Goal: Information Seeking & Learning: Learn about a topic

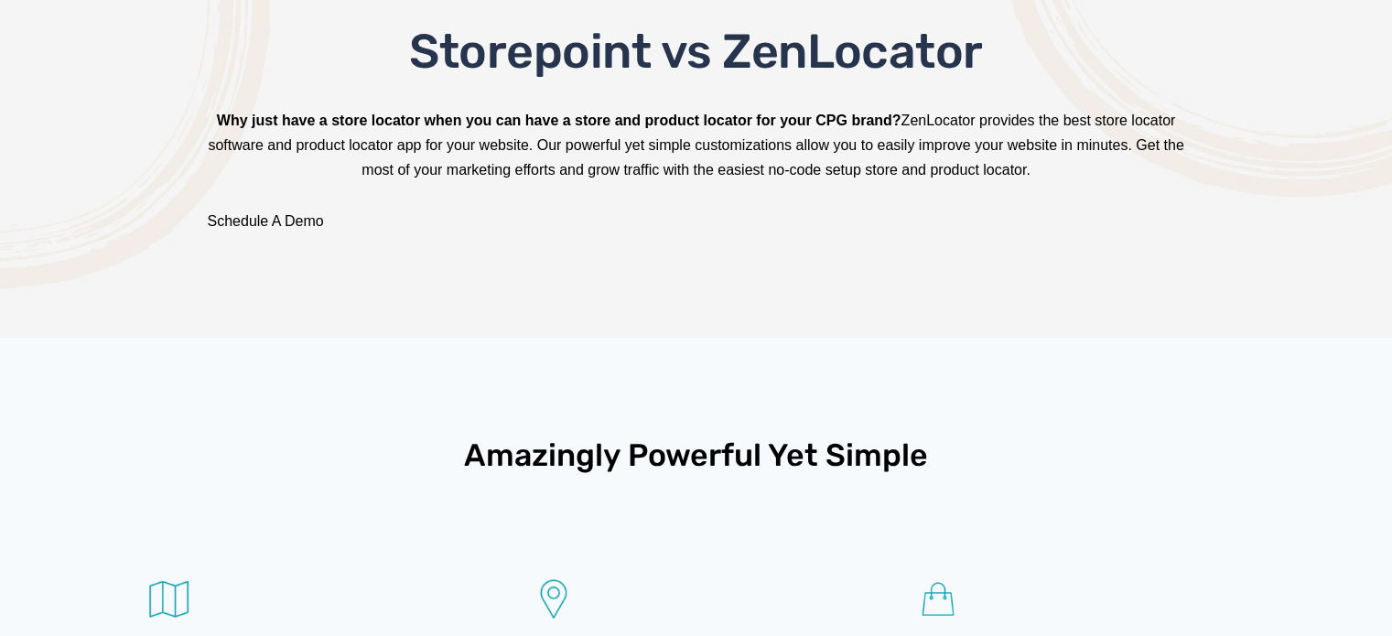
scroll to position [183, 0]
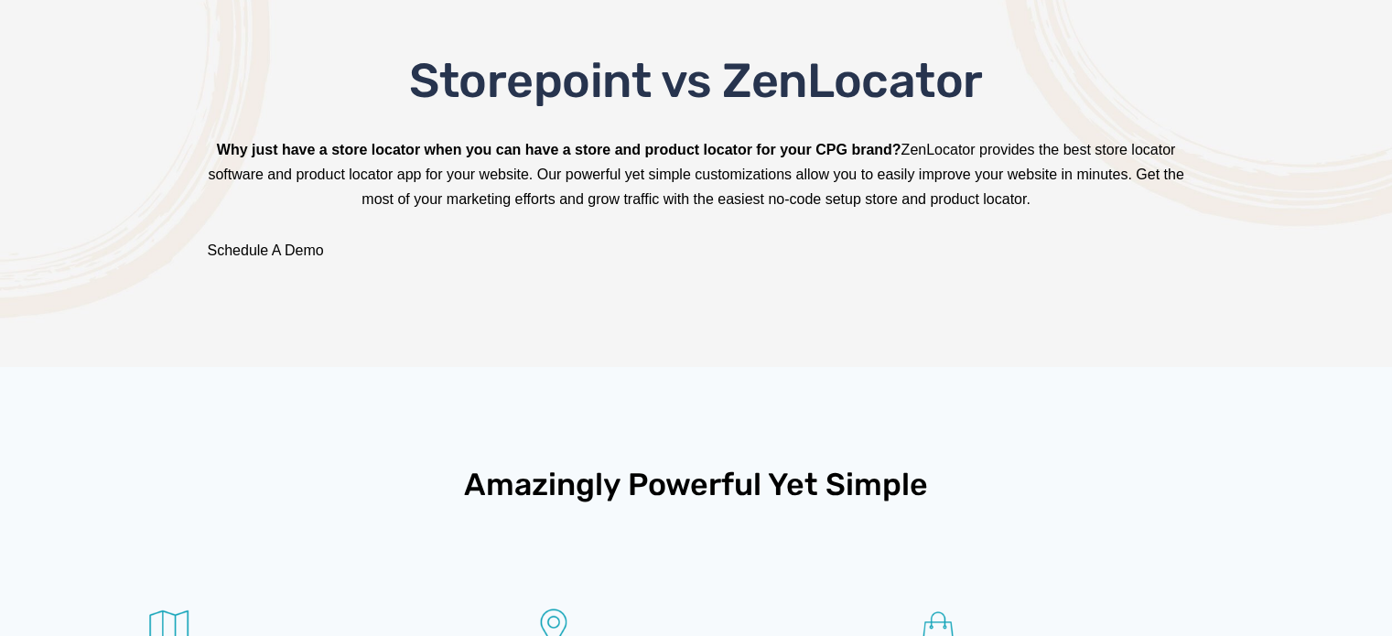
click at [784, 84] on span "Storepoint vs ZenLocator" at bounding box center [696, 80] width 574 height 57
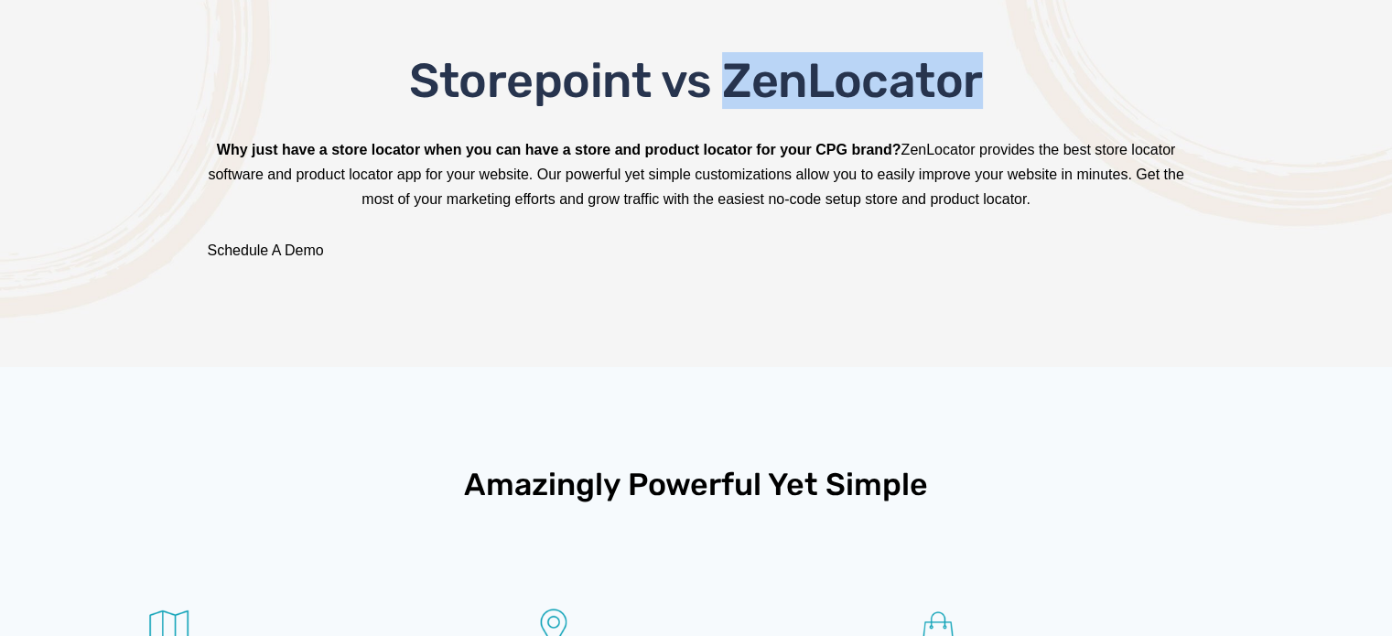
click at [784, 84] on span "Storepoint vs ZenLocator" at bounding box center [696, 80] width 574 height 57
copy span "ZenLocator"
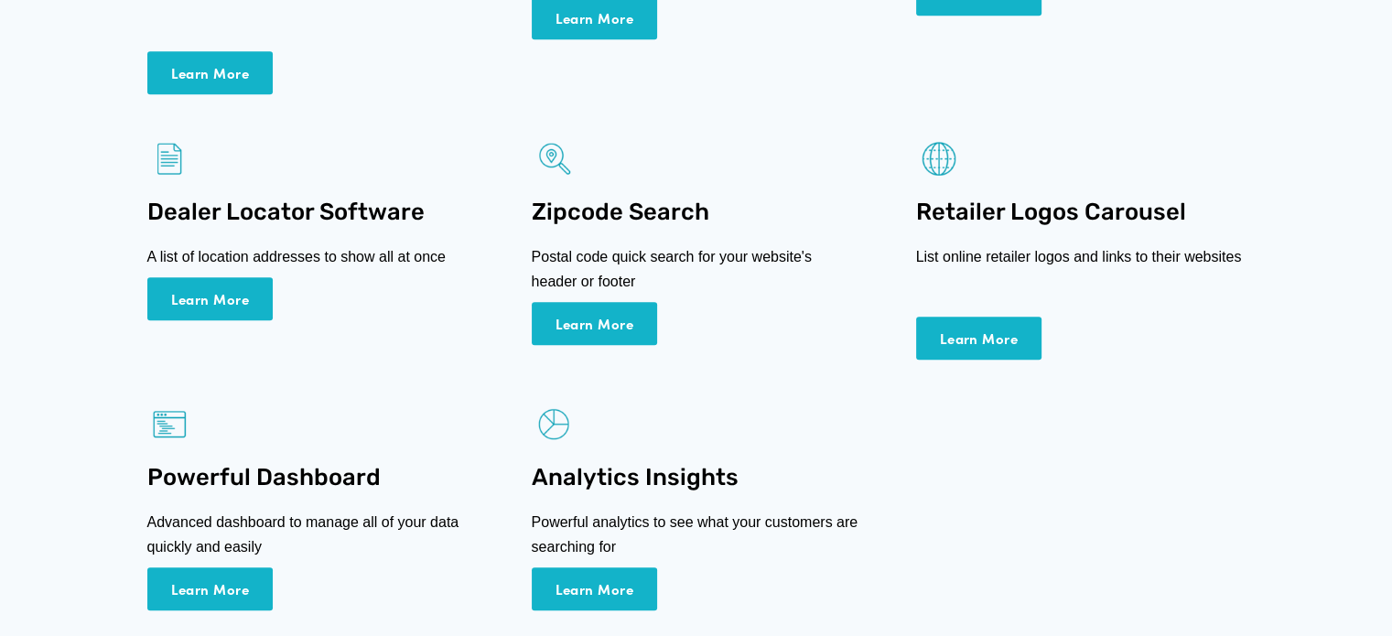
scroll to position [915, 0]
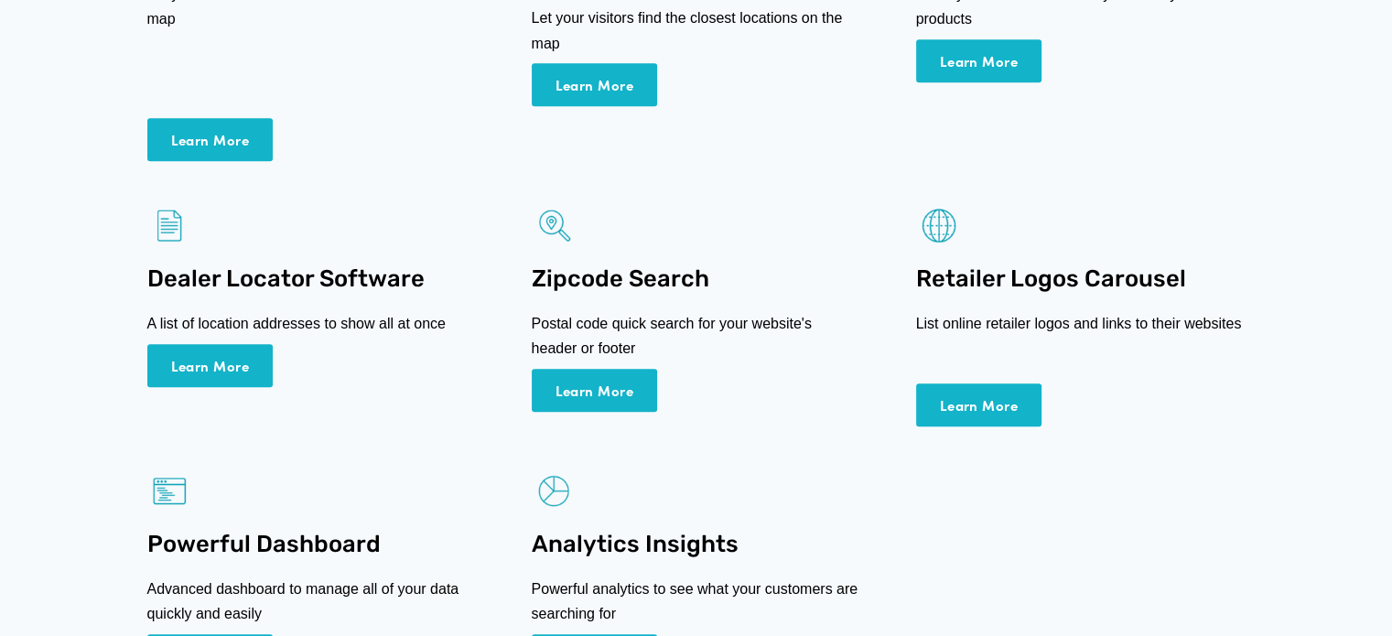
drag, startPoint x: 687, startPoint y: 284, endPoint x: 0, endPoint y: 266, distance: 687.7
click at [0, 266] on div "Amazingly Powerful Yet Simple Store Locator Software Let your visitors find the…" at bounding box center [696, 196] width 1392 height 1123
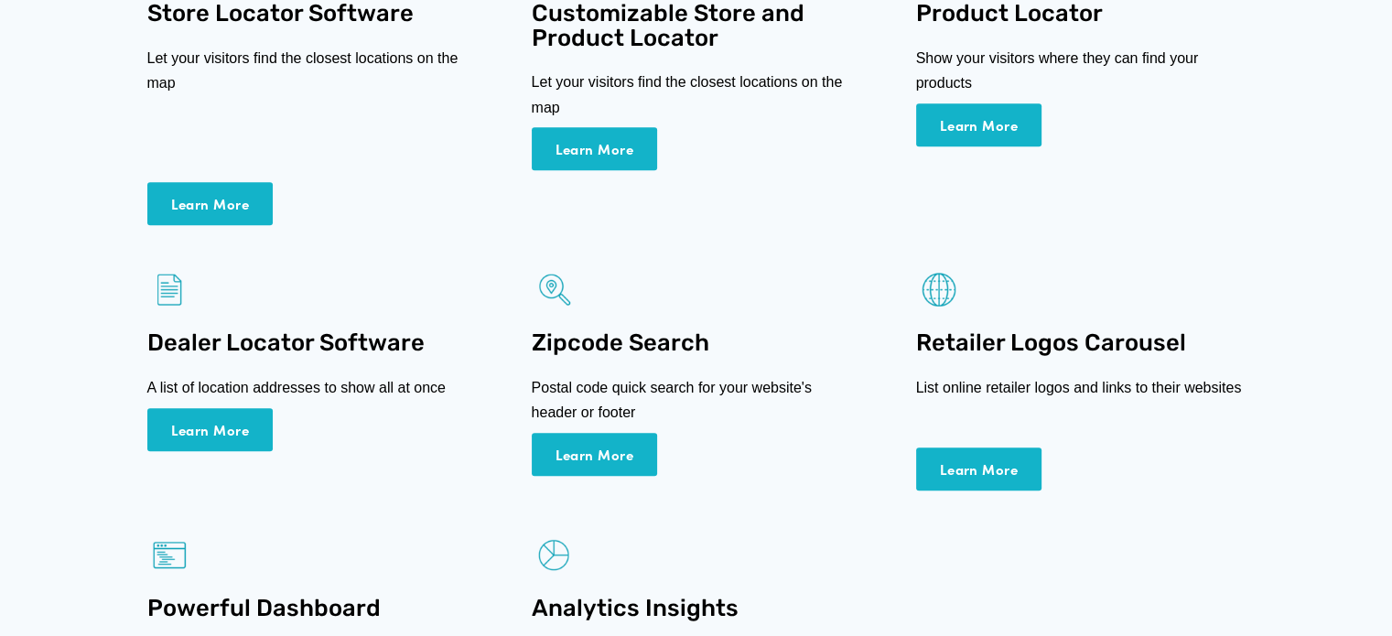
scroll to position [824, 0]
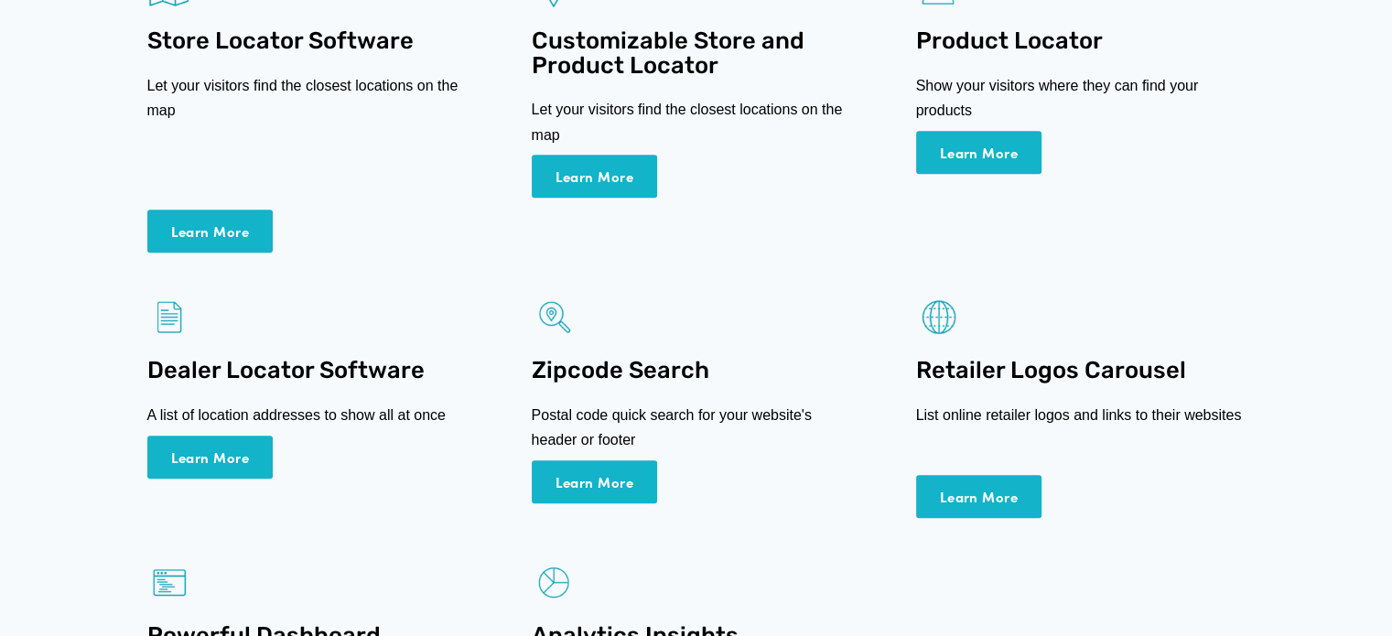
click at [204, 463] on link "Learn More" at bounding box center [210, 457] width 126 height 43
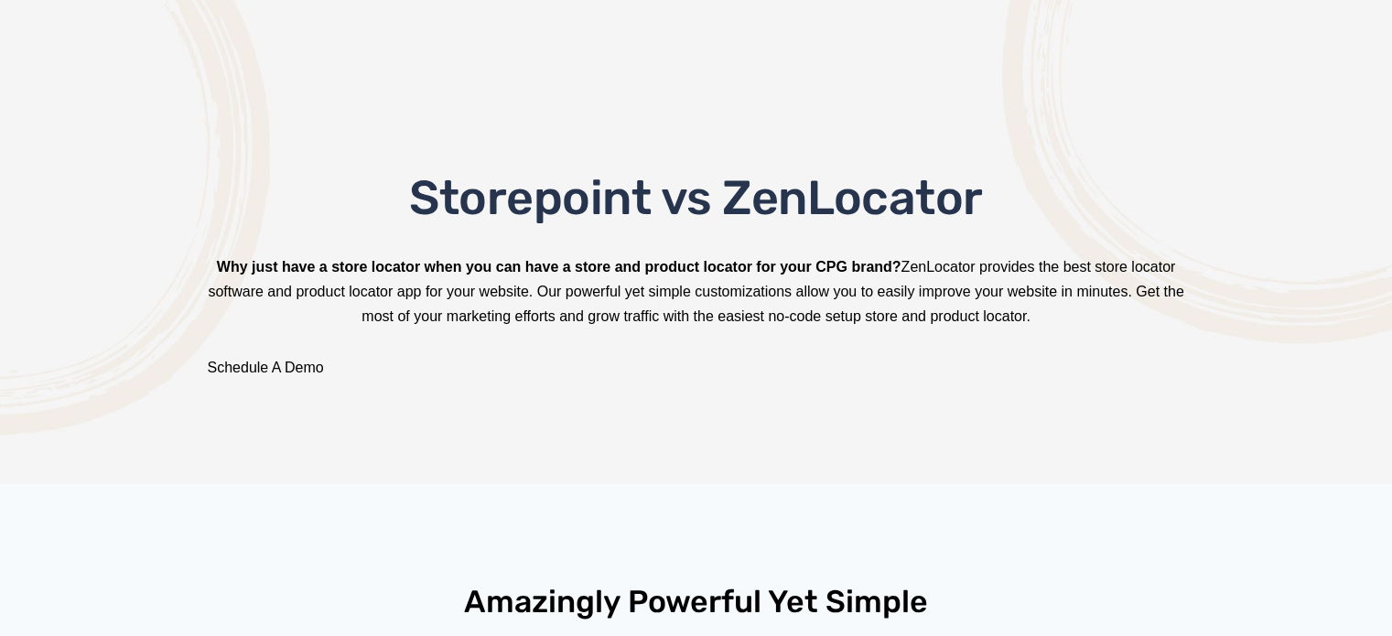
scroll to position [0, 0]
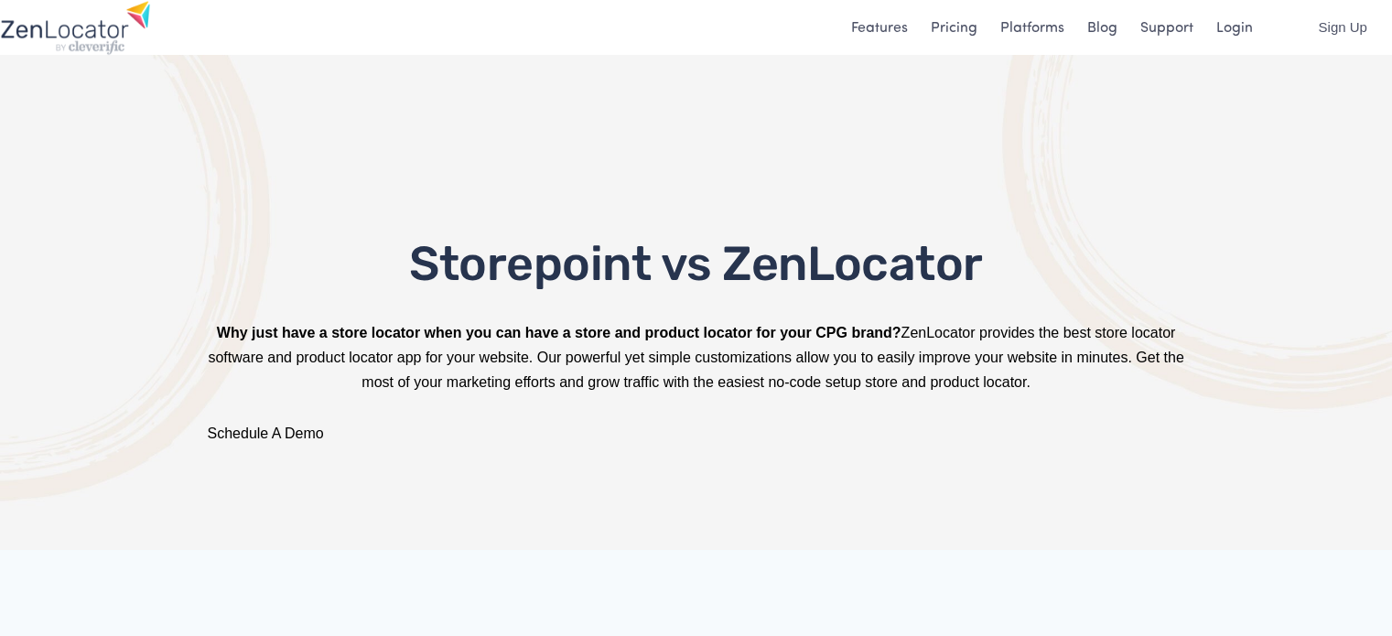
click at [49, 35] on img at bounding box center [75, 27] width 151 height 55
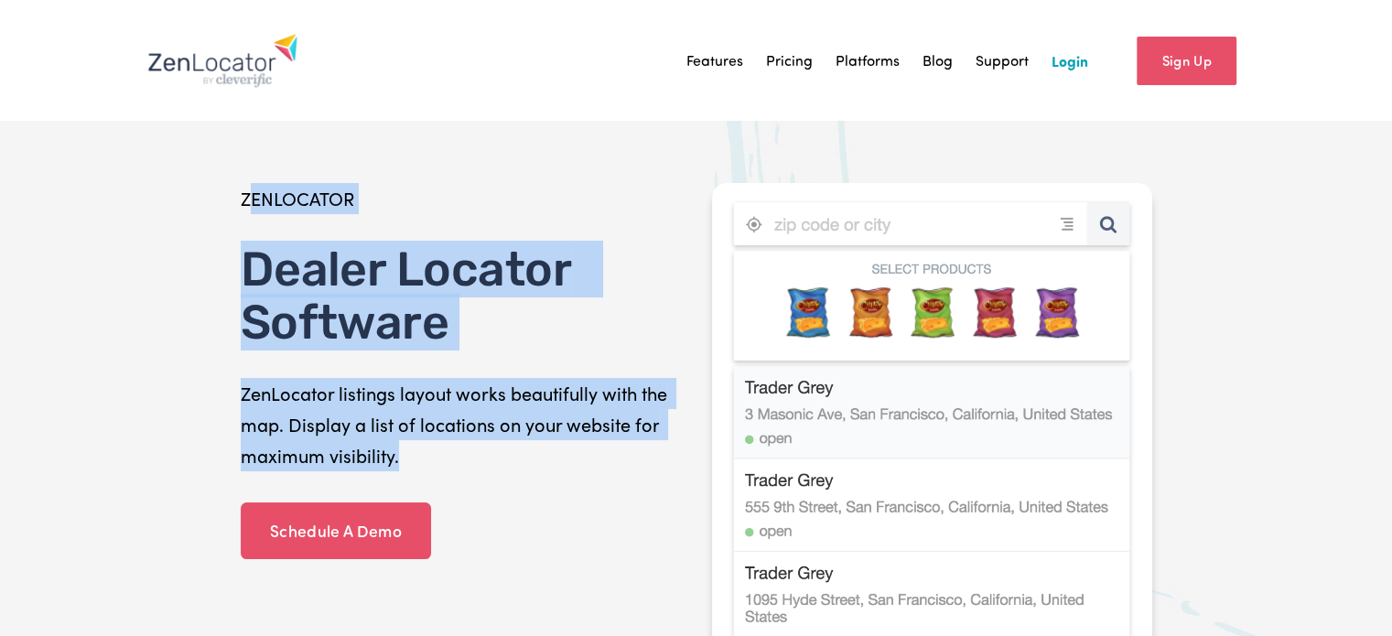
drag, startPoint x: 251, startPoint y: 193, endPoint x: 502, endPoint y: 471, distance: 374.0
click at [508, 474] on div "ZENLOCATOR Dealer Locator Software ZenLocator listings layout works beautifully…" at bounding box center [460, 334] width 471 height 303
click at [504, 471] on p "ZenLocator listings layout works beautifully with the map. Display a list of lo…" at bounding box center [461, 424] width 440 height 93
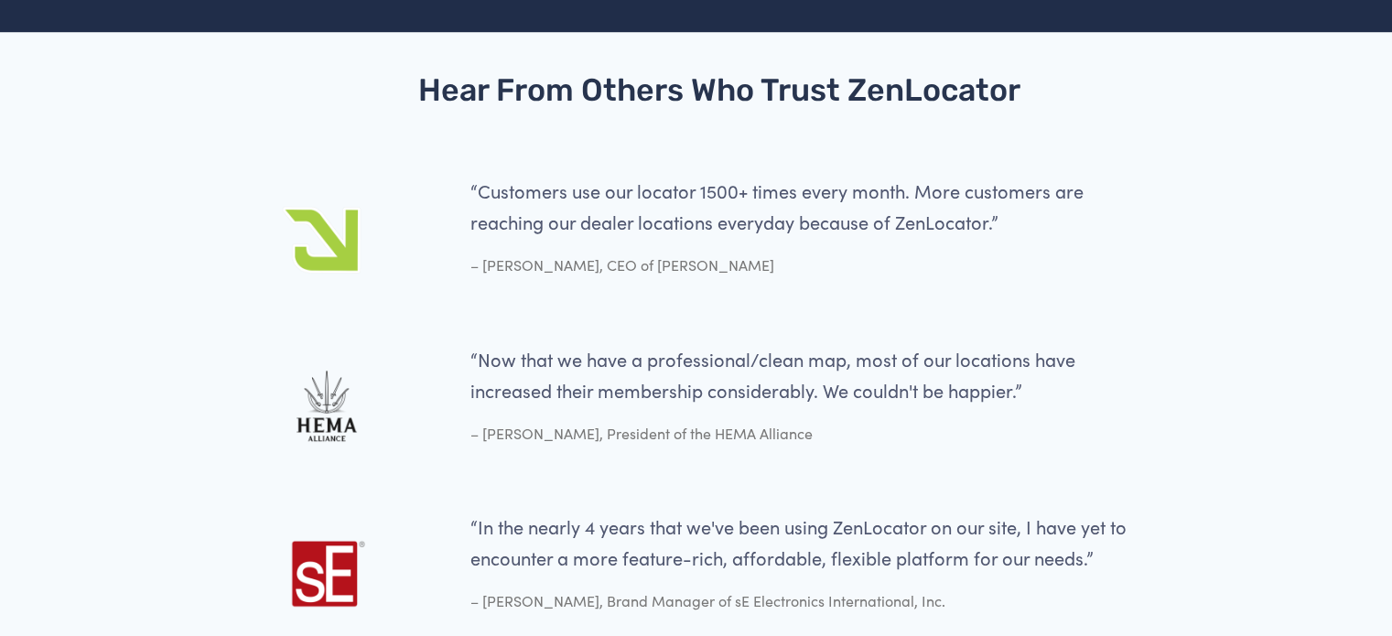
scroll to position [4028, 0]
